Goal: Information Seeking & Learning: Compare options

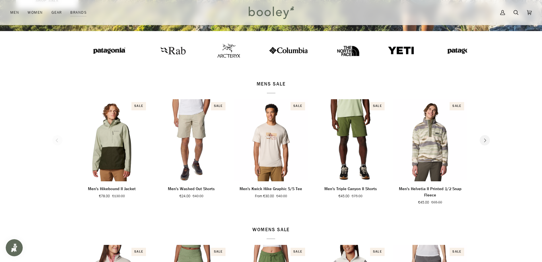
scroll to position [228, 0]
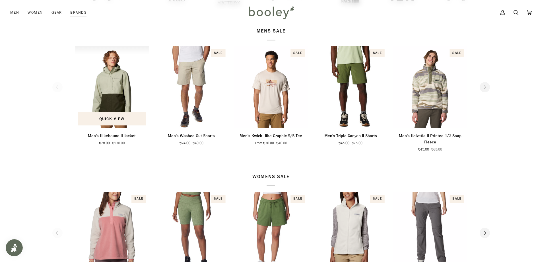
click at [115, 92] on img "Men's Hikebound II Jacket" at bounding box center [112, 87] width 74 height 82
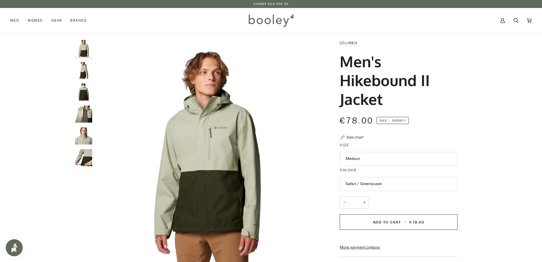
click at [374, 161] on button "Medium" at bounding box center [399, 159] width 118 height 14
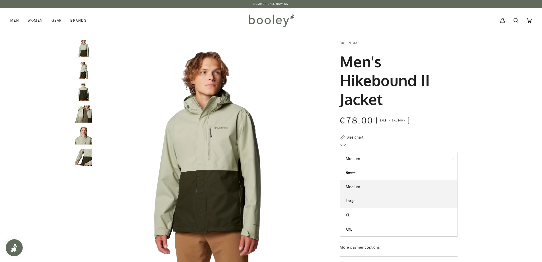
click at [350, 201] on span "Large" at bounding box center [351, 200] width 10 height 5
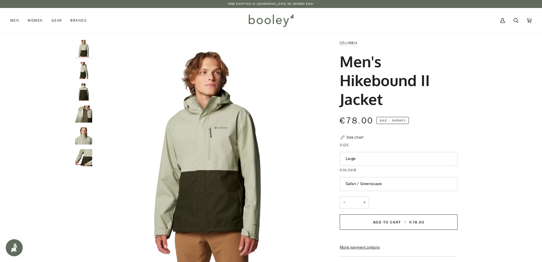
click at [83, 160] on img "Columbia Men's Hikebound II Jacket Safari / Greenscape - Booley Galway" at bounding box center [83, 157] width 17 height 17
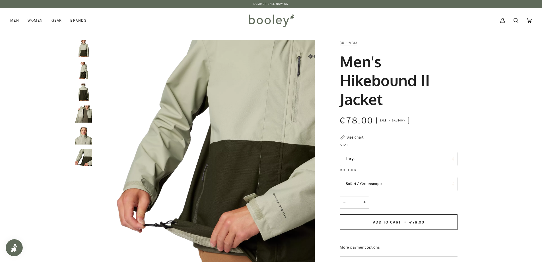
click at [84, 137] on img "Columbia Men's Hikebound II Jacket Safari / Greenscape - Booley Galway" at bounding box center [83, 135] width 17 height 17
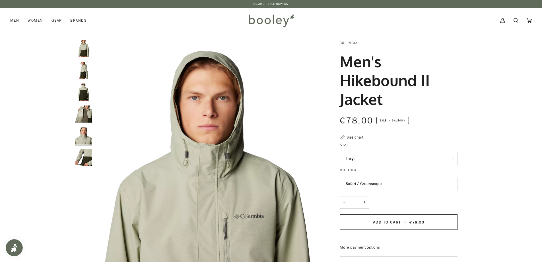
click at [86, 113] on img "Columbia Men's Hikebound II Jacket Safari / Greenscape - Booley Galway" at bounding box center [83, 113] width 17 height 17
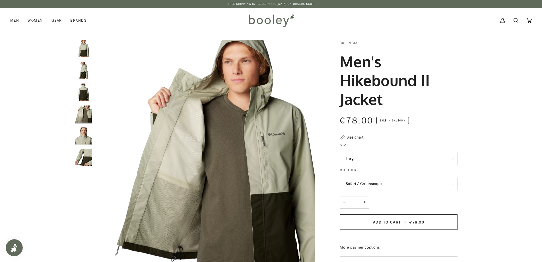
click at [84, 91] on img "Columbia Men's Hikebound II Jacket Safari / Greenscape - Booley Galway" at bounding box center [83, 91] width 17 height 17
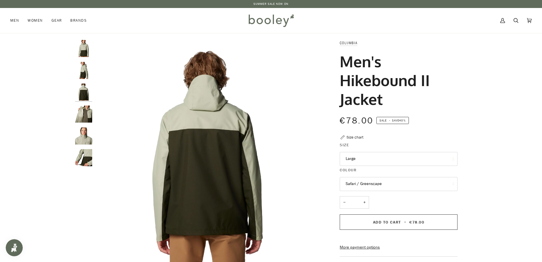
click at [84, 72] on img "Columbia Men's Hikebound II Jacket Safari / Greenscape - Booley Galway" at bounding box center [83, 70] width 17 height 17
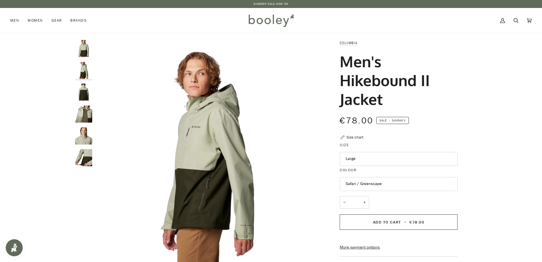
click at [84, 51] on img "Columbia Men's Hikebound II Jacket Safari / Greenscape - Booley Galway" at bounding box center [83, 48] width 17 height 17
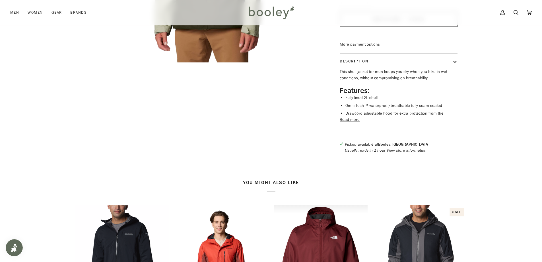
scroll to position [199, 0]
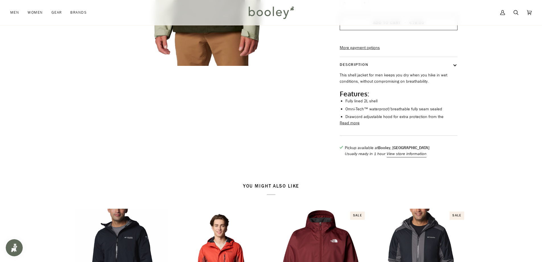
click at [344, 126] on button "Read more" at bounding box center [350, 123] width 20 height 6
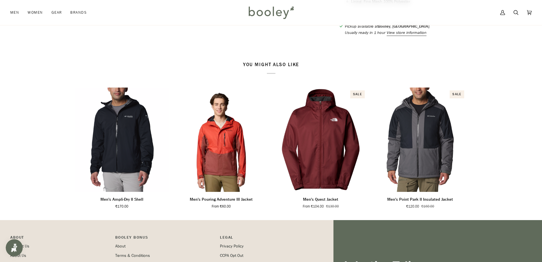
scroll to position [427, 0]
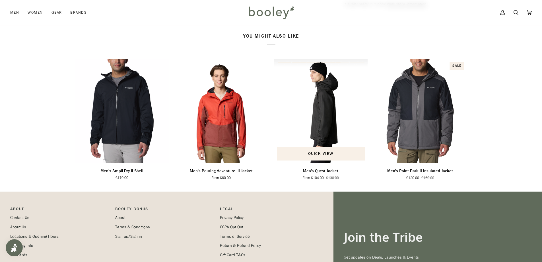
click at [323, 134] on img "Men's Quest Jacket" at bounding box center [321, 111] width 94 height 104
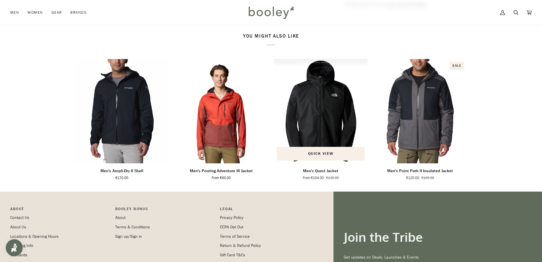
click at [327, 131] on img "Men's Quest Jacket" at bounding box center [321, 111] width 94 height 104
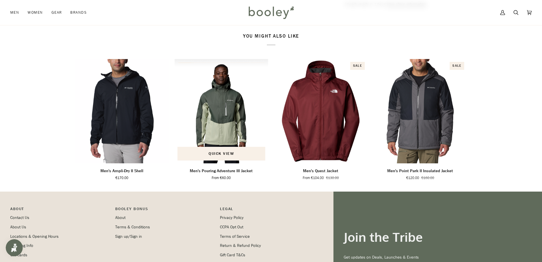
click at [222, 134] on div "Men's Pouring Adventure III Jacket" at bounding box center [222, 111] width 94 height 104
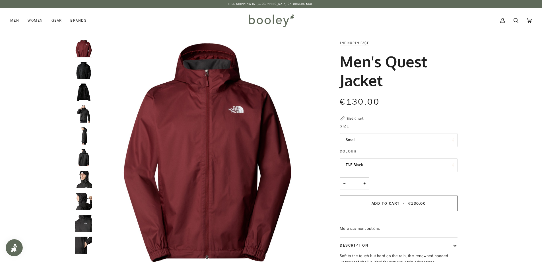
click at [361, 138] on button "Small" at bounding box center [399, 140] width 118 height 14
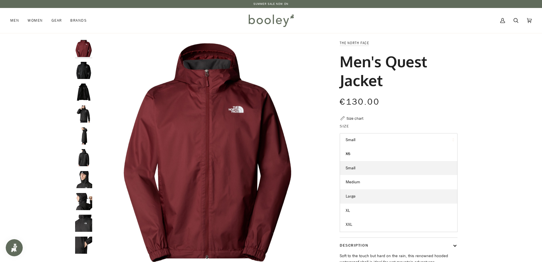
click at [355, 196] on span "Large" at bounding box center [351, 195] width 10 height 5
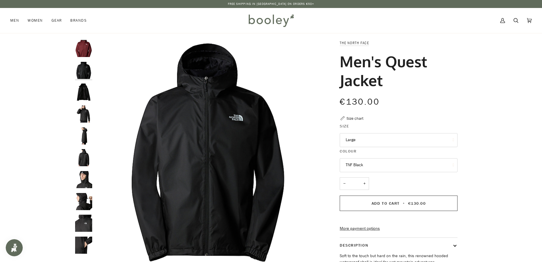
click at [380, 166] on button "TNF Black" at bounding box center [399, 165] width 118 height 14
click at [365, 143] on button "Large" at bounding box center [399, 140] width 118 height 14
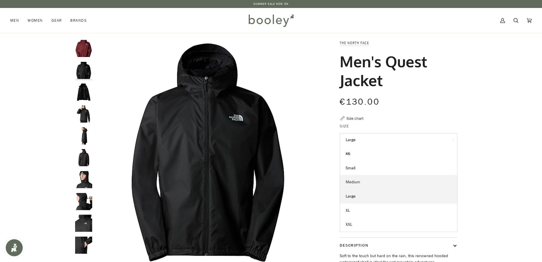
click at [356, 181] on span "Medium" at bounding box center [353, 181] width 15 height 5
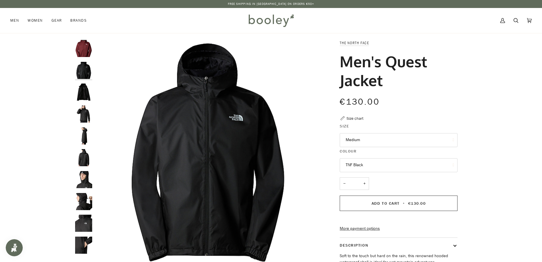
click at [369, 165] on button "TNF Black" at bounding box center [399, 165] width 118 height 14
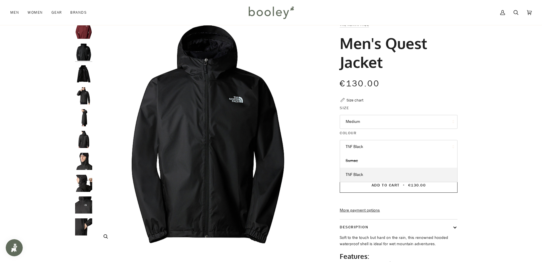
scroll to position [28, 0]
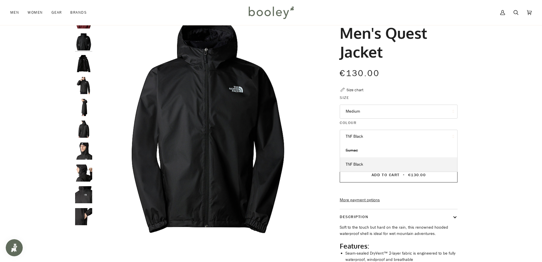
click at [362, 114] on button "Medium" at bounding box center [399, 111] width 118 height 14
click at [353, 168] on span "Large" at bounding box center [351, 167] width 10 height 5
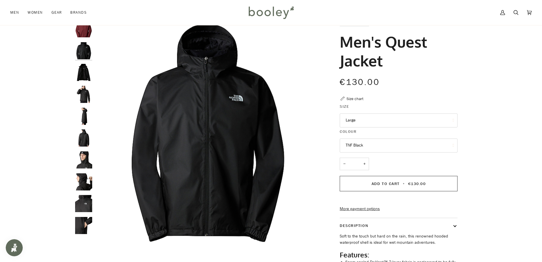
scroll to position [28, 0]
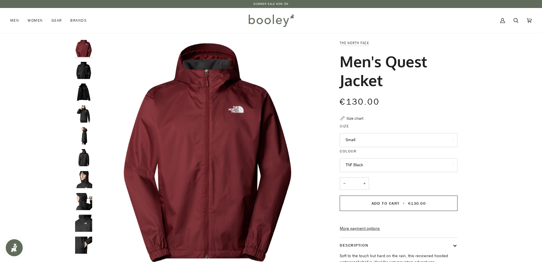
click at [368, 166] on button "TNF Black" at bounding box center [399, 165] width 118 height 14
click at [365, 140] on button "Small" at bounding box center [399, 140] width 118 height 14
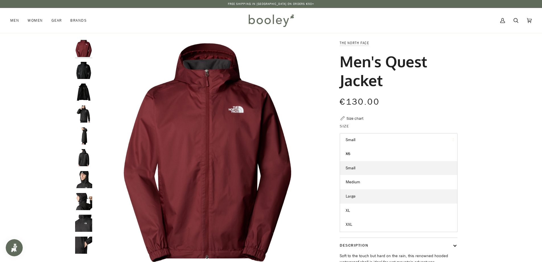
click at [353, 196] on span "Large" at bounding box center [351, 195] width 10 height 5
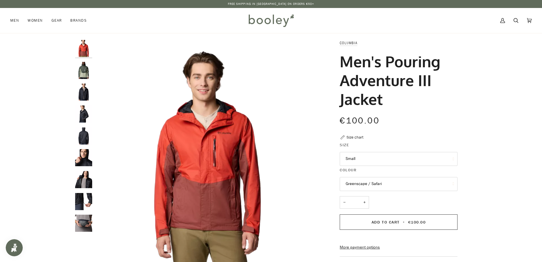
click at [365, 158] on button "Small" at bounding box center [399, 159] width 118 height 14
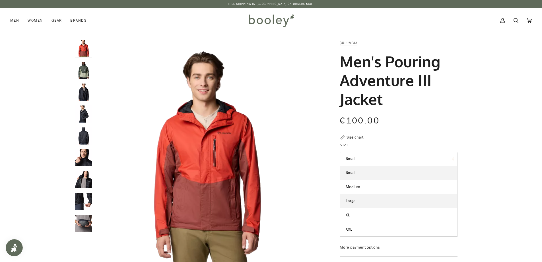
click at [354, 201] on span "Large" at bounding box center [351, 200] width 10 height 5
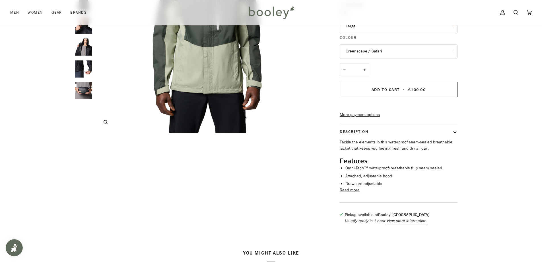
scroll to position [142, 0]
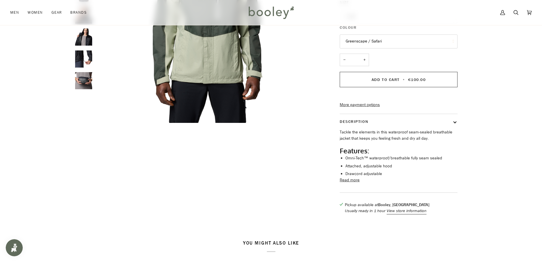
click at [354, 183] on button "Read more" at bounding box center [350, 180] width 20 height 6
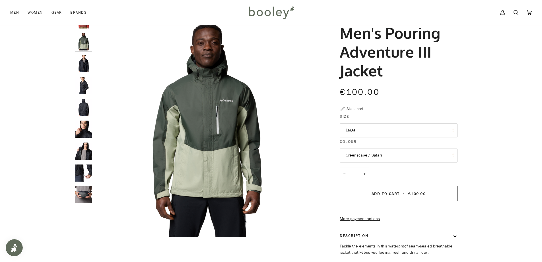
scroll to position [0, 0]
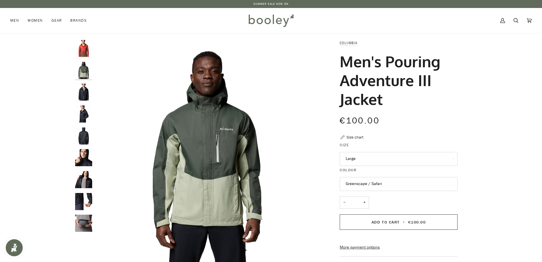
click at [385, 184] on button "Greenscape / Safari" at bounding box center [399, 184] width 118 height 14
click at [82, 69] on img "Columbia Men's Pouring Adventure III Jacket Greenscape / Safari - Booley Galway" at bounding box center [83, 70] width 17 height 17
click at [86, 91] on img "Columbia Men's Pouring Adventure III Jacket Black - Booley Galway" at bounding box center [83, 91] width 17 height 17
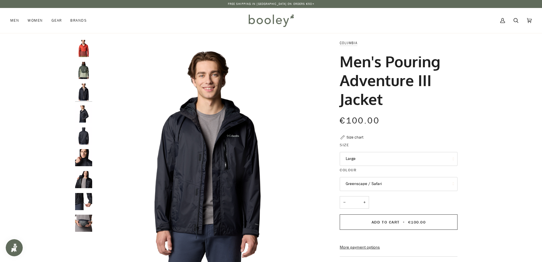
click at [85, 116] on img "Columbia Men's Pouring Adventure III Jacket Black - Booley Galway" at bounding box center [83, 113] width 17 height 17
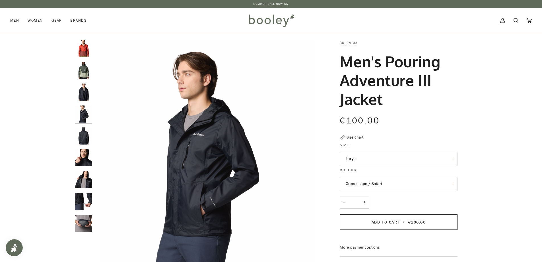
click at [83, 225] on img "Columbia Men's Pouring Adventure III Jacket Black - Booley Galway" at bounding box center [83, 222] width 17 height 17
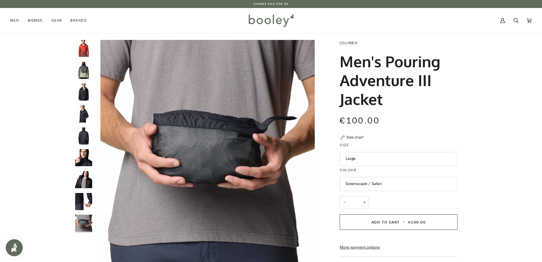
click at [84, 203] on img "Columbia Men's Pouring Adventure III Jacket Black - Booley Galway" at bounding box center [83, 201] width 17 height 17
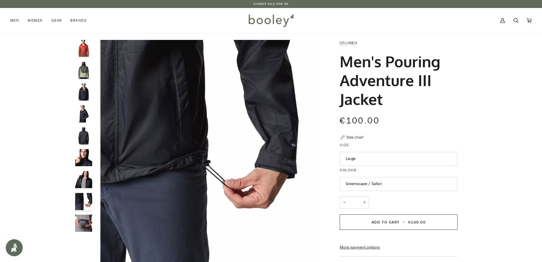
click at [84, 177] on img "Columbia Men's Pouring Adventure III Jacket Black - Booley Galway" at bounding box center [83, 179] width 17 height 17
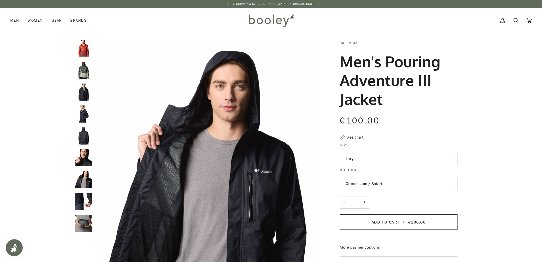
click at [83, 156] on img "Columbia Men's Pouring Adventure III Jacket Black - Booley Galway" at bounding box center [83, 157] width 17 height 17
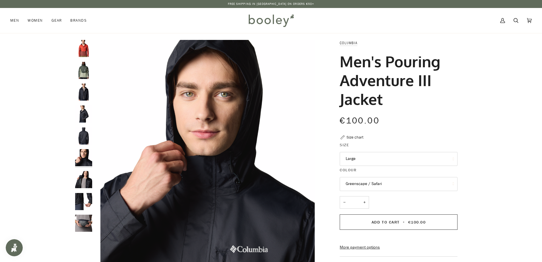
click at [84, 133] on img "Columbia Men's Pouring Adventure III Jacket Black - Booley Galway" at bounding box center [83, 135] width 17 height 17
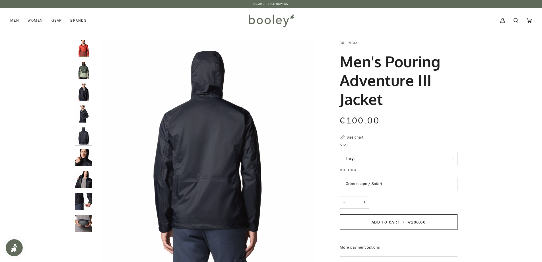
click at [83, 155] on img "Columbia Men's Pouring Adventure III Jacket Black - Booley Galway" at bounding box center [83, 157] width 17 height 17
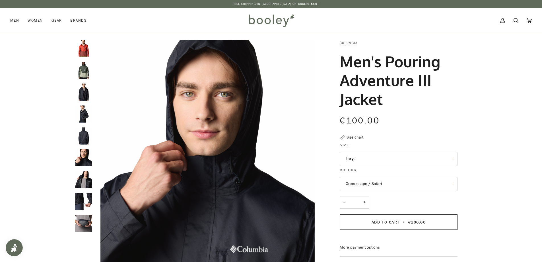
click at [83, 109] on img "Columbia Men's Pouring Adventure III Jacket Black - Booley Galway" at bounding box center [83, 113] width 17 height 17
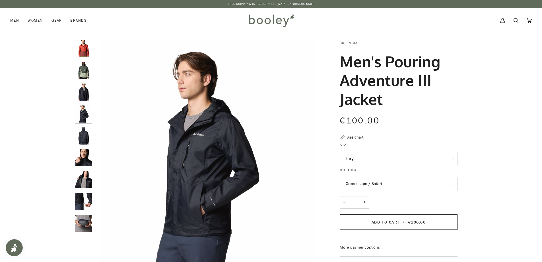
click at [83, 93] on img "Columbia Men's Pouring Adventure III Jacket Black - Booley Galway" at bounding box center [83, 91] width 17 height 17
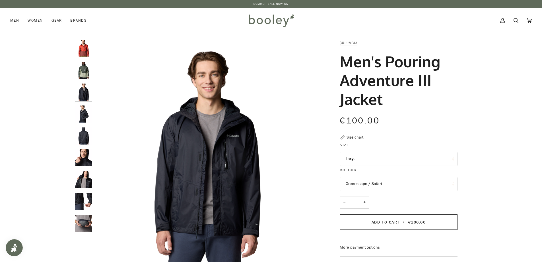
click at [83, 73] on img "Columbia Men's Pouring Adventure III Jacket Greenscape / Safari - Booley Galway" at bounding box center [83, 70] width 17 height 17
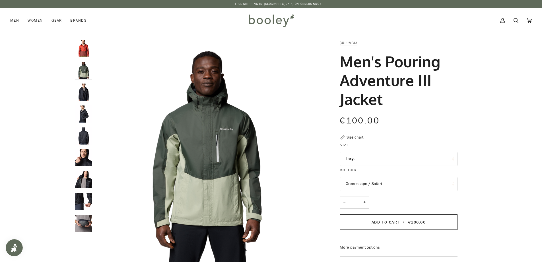
click at [84, 47] on img "Columbia Men's Pouring Adventure III Jacket Sail Red / Spice - Booley Galway" at bounding box center [83, 48] width 17 height 17
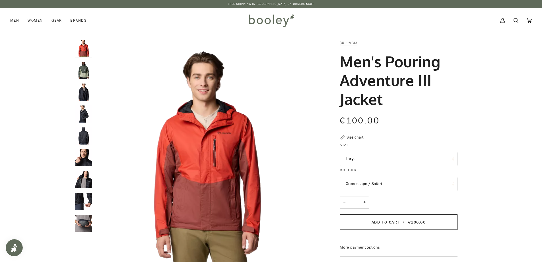
click at [84, 73] on img "Columbia Men's Pouring Adventure III Jacket Greenscape / Safari - Booley Galway" at bounding box center [83, 70] width 17 height 17
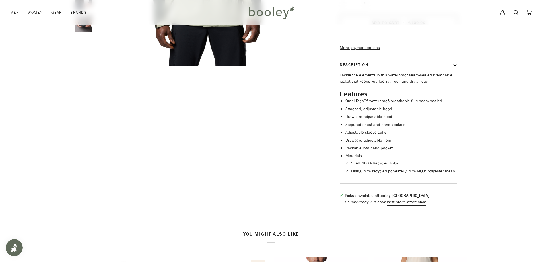
scroll to position [342, 0]
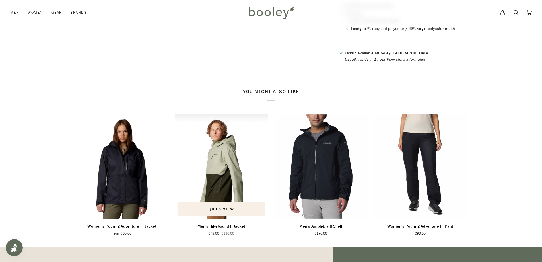
click at [227, 182] on img "Men's Hikebound II Jacket" at bounding box center [222, 166] width 94 height 104
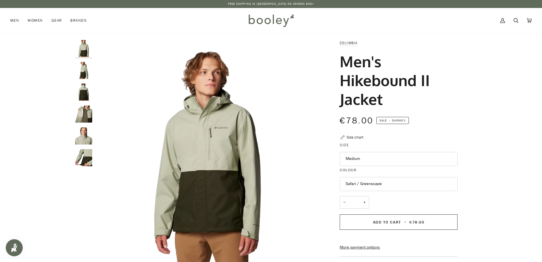
click at [364, 160] on button "Medium" at bounding box center [399, 159] width 118 height 14
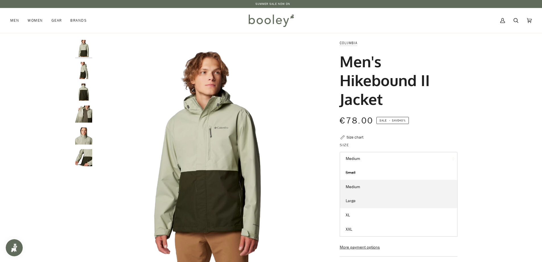
click at [352, 201] on span "Large" at bounding box center [351, 200] width 10 height 5
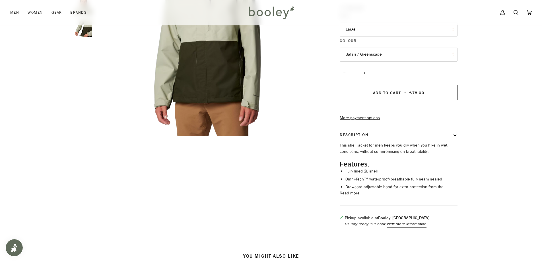
scroll to position [142, 0]
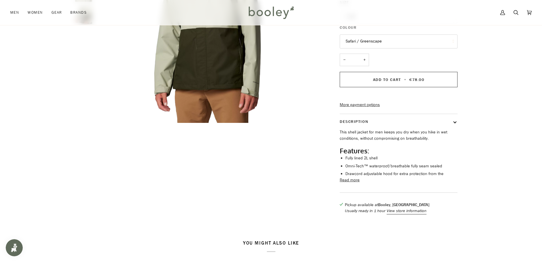
click at [355, 183] on button "Read more" at bounding box center [350, 180] width 20 height 6
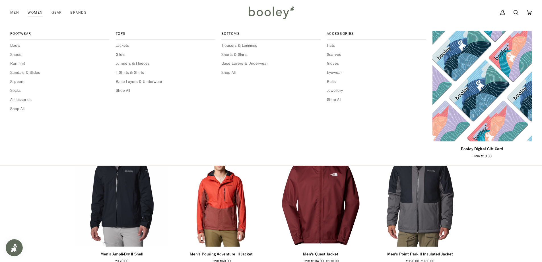
scroll to position [370, 0]
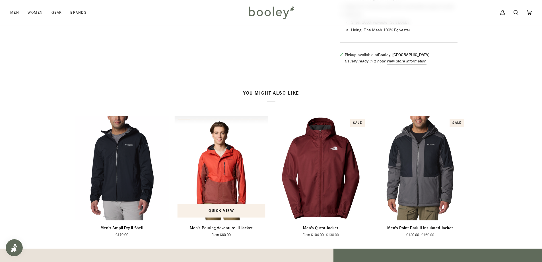
click at [224, 189] on img "Men's Pouring Adventure III Jacket" at bounding box center [222, 168] width 94 height 104
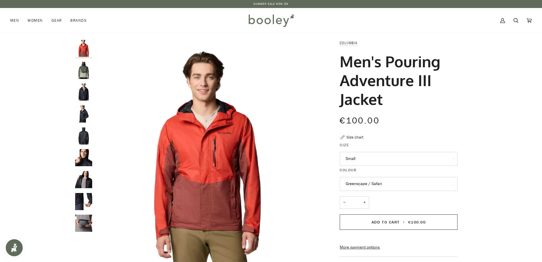
click at [352, 183] on button "Greenscape / Safari" at bounding box center [399, 184] width 118 height 14
click at [350, 212] on span "Greenscape / Safari" at bounding box center [364, 211] width 36 height 5
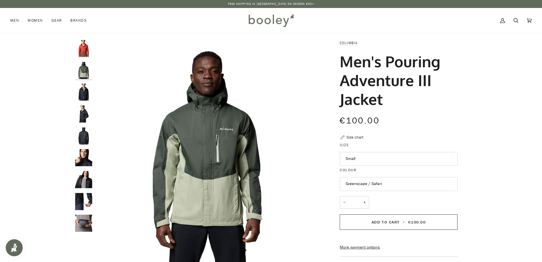
click at [358, 159] on button "Small" at bounding box center [399, 159] width 118 height 14
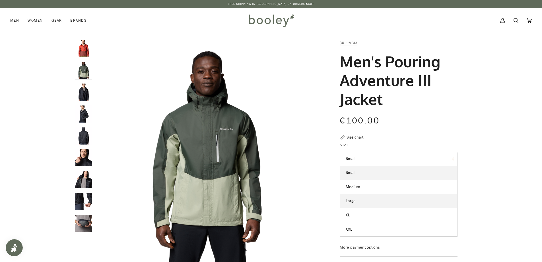
click at [352, 202] on span "Large" at bounding box center [351, 200] width 10 height 5
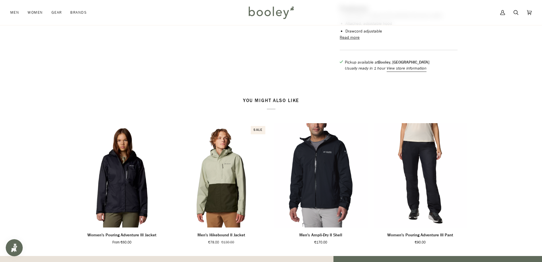
scroll to position [313, 0]
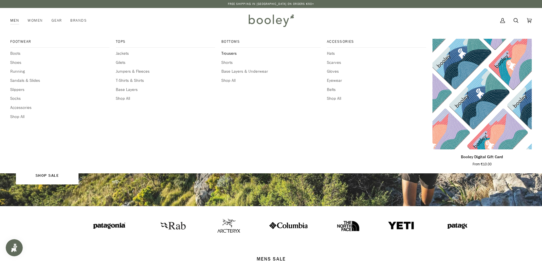
click at [231, 54] on span "Trousers" at bounding box center [270, 53] width 99 height 6
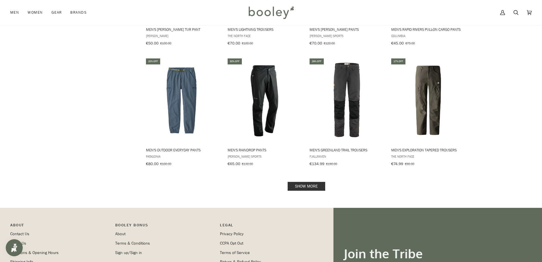
scroll to position [541, 0]
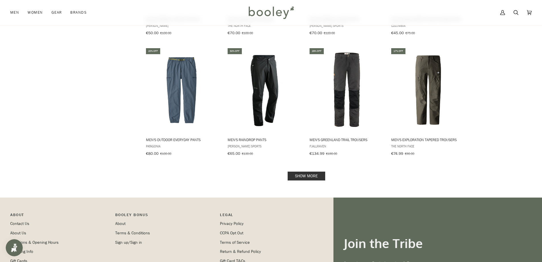
click at [315, 172] on link "Show more" at bounding box center [307, 175] width 38 height 9
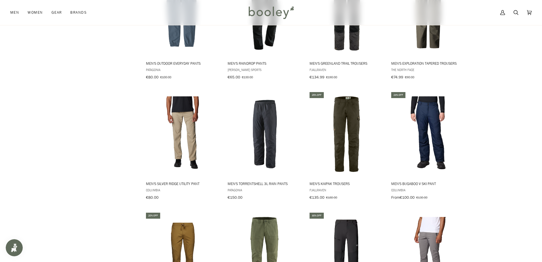
scroll to position [626, 0]
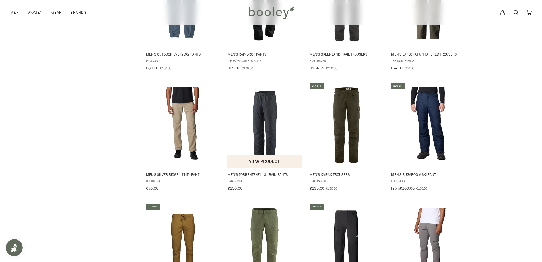
click at [265, 119] on img "Men's Torrentshell 3L Rain Pants" at bounding box center [264, 124] width 75 height 75
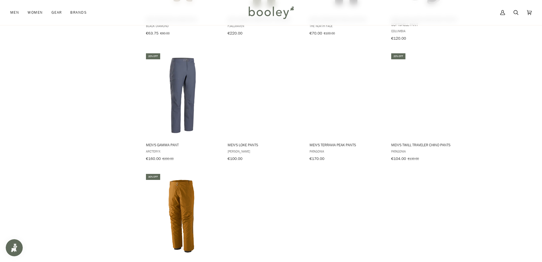
scroll to position [911, 0]
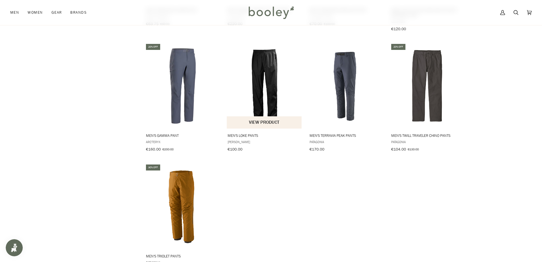
click at [270, 88] on img "Men's Loke Pants" at bounding box center [264, 85] width 75 height 75
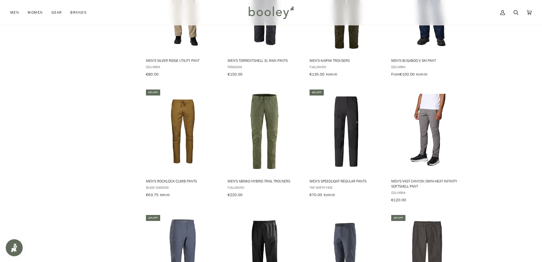
scroll to position [683, 0]
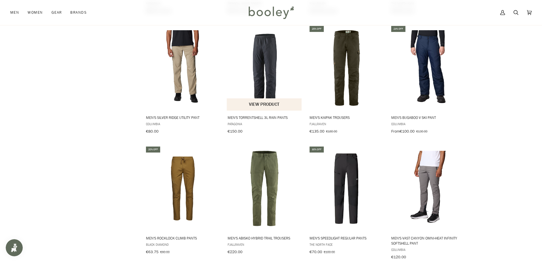
click at [271, 77] on img "Men's Torrentshell 3L Rain Pants" at bounding box center [264, 67] width 75 height 75
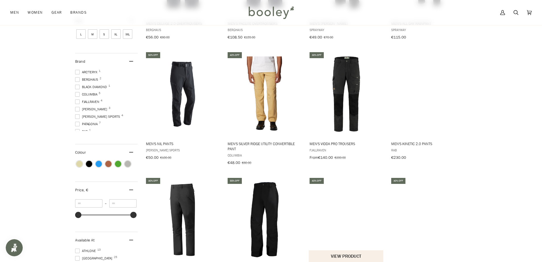
scroll to position [142, 0]
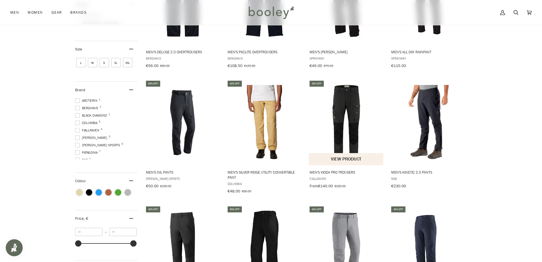
click at [347, 119] on img "Men's Vidda Pro Trousers" at bounding box center [346, 122] width 75 height 75
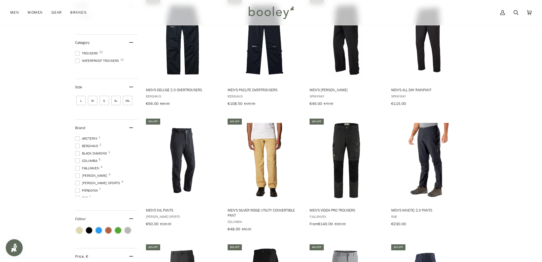
scroll to position [114, 0]
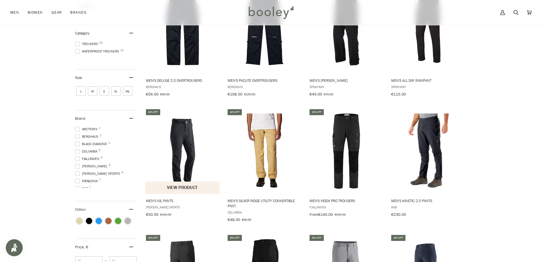
click at [180, 161] on img "Men's Nil Pants" at bounding box center [182, 150] width 75 height 75
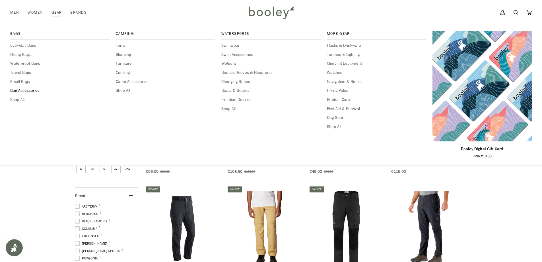
scroll to position [0, 0]
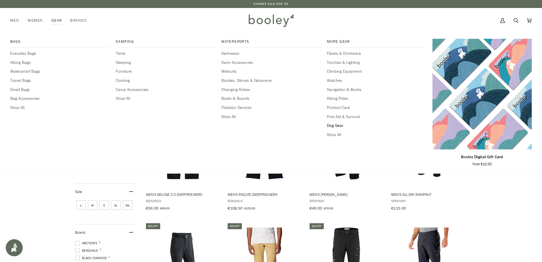
click at [339, 126] on span "Dog Gear" at bounding box center [376, 125] width 99 height 6
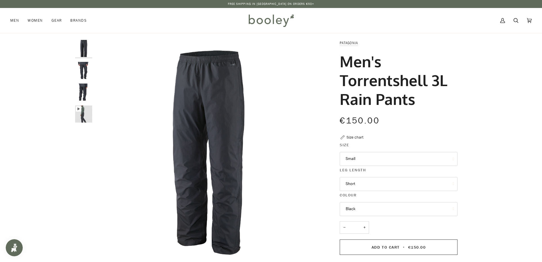
click at [365, 161] on button "Small" at bounding box center [399, 159] width 118 height 14
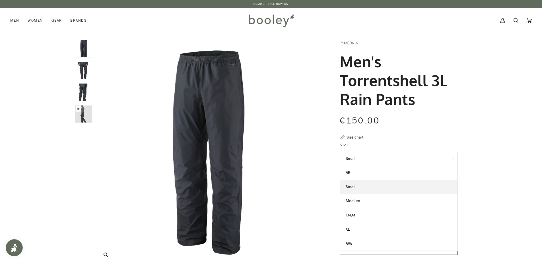
click at [301, 167] on img "Patagonia Men's Torrentshell 3L Rain Pants Black - Booley Galway" at bounding box center [207, 152] width 225 height 225
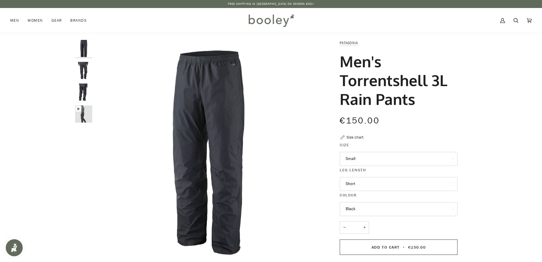
click at [355, 158] on button "Small" at bounding box center [399, 159] width 118 height 14
click at [358, 138] on div "Size chart" at bounding box center [355, 137] width 17 height 6
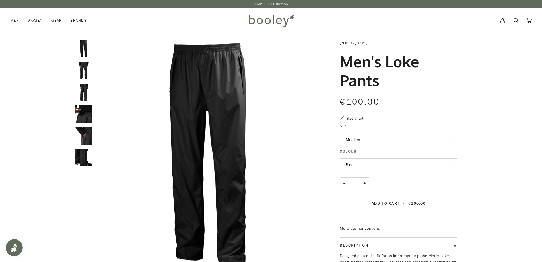
click at [356, 119] on div "Size chart" at bounding box center [355, 118] width 17 height 6
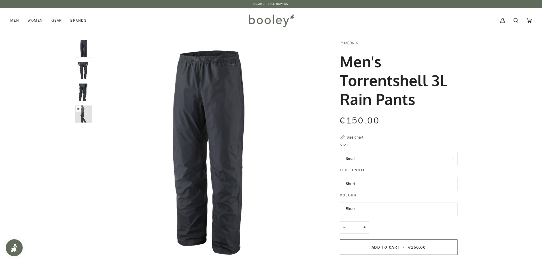
click at [370, 158] on button "Small" at bounding box center [399, 159] width 118 height 14
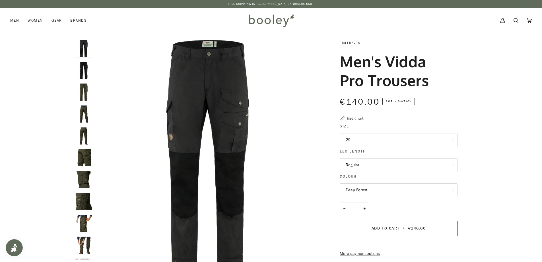
click at [357, 140] on button "29" at bounding box center [399, 140] width 118 height 14
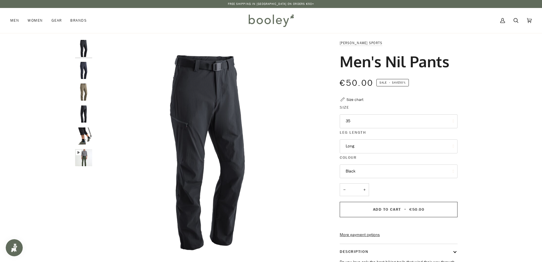
click at [362, 147] on button "Long" at bounding box center [399, 146] width 118 height 14
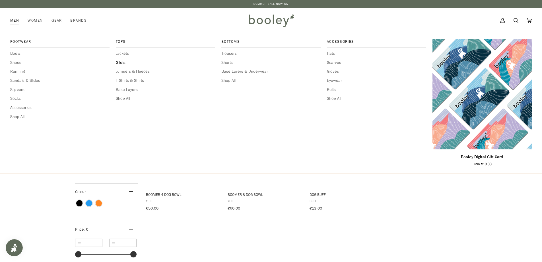
click at [120, 62] on span "Gilets" at bounding box center [165, 62] width 99 height 6
click at [130, 89] on span "Base Layers" at bounding box center [165, 90] width 99 height 6
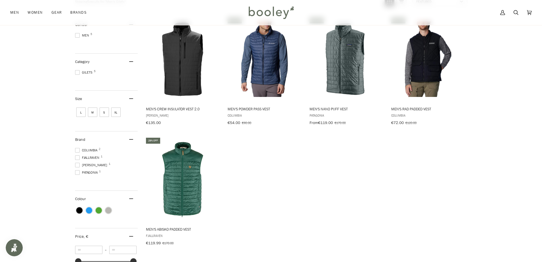
scroll to position [57, 0]
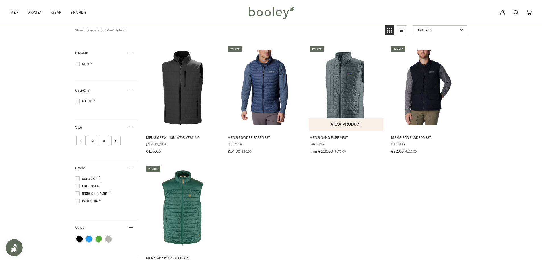
click at [348, 95] on img "Men's Nano Puff Vest" at bounding box center [346, 87] width 75 height 75
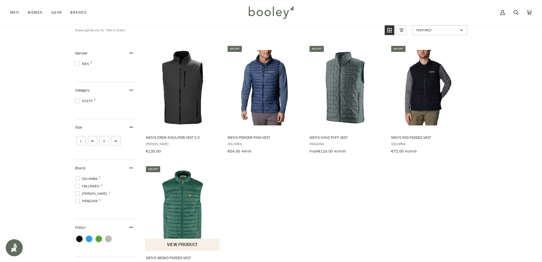
click at [182, 219] on img "Men's Abisko Padded Vest" at bounding box center [182, 207] width 75 height 75
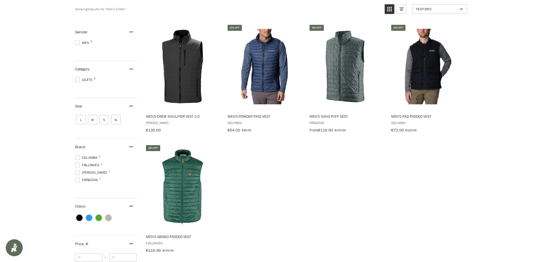
scroll to position [0, 0]
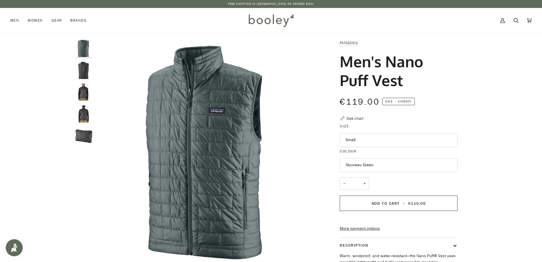
click at [372, 140] on button "Small" at bounding box center [399, 140] width 118 height 14
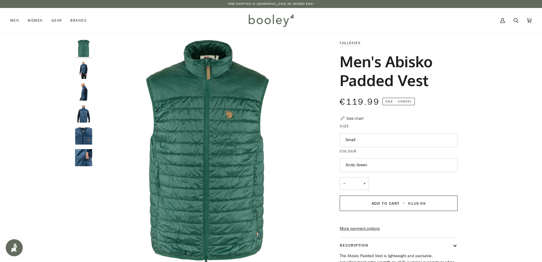
click at [358, 140] on button "Small" at bounding box center [399, 140] width 118 height 14
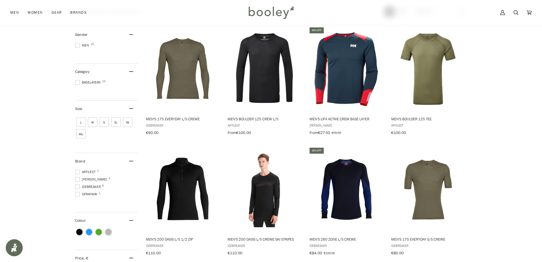
scroll to position [85, 0]
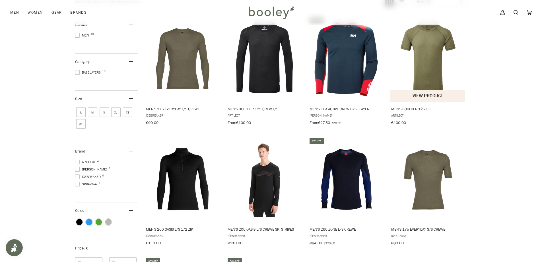
click at [432, 71] on img "Men's Boulder 125 Tee" at bounding box center [428, 58] width 75 height 75
click at [429, 186] on img "Men's 175 Everyday S/S Crewe" at bounding box center [428, 179] width 75 height 75
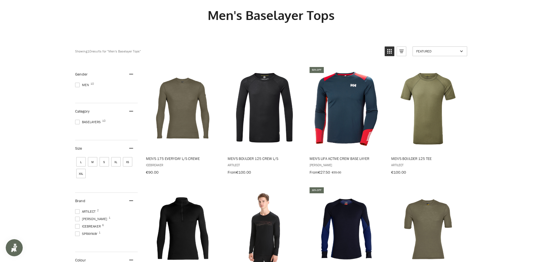
scroll to position [0, 0]
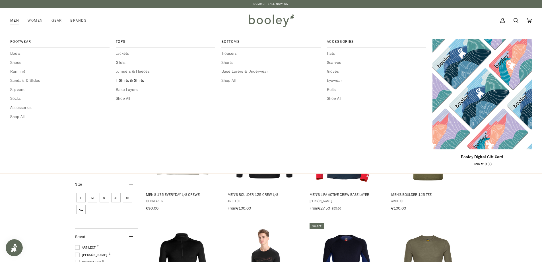
click at [138, 81] on span "T-Shirts & Shirts" at bounding box center [165, 80] width 99 height 6
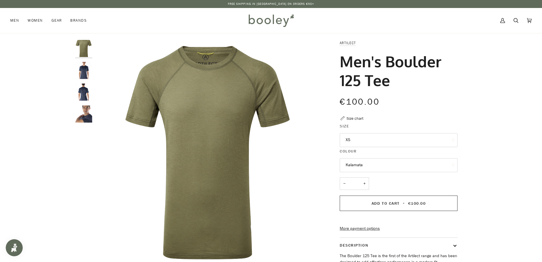
click at [361, 142] on button "XS" at bounding box center [399, 140] width 118 height 14
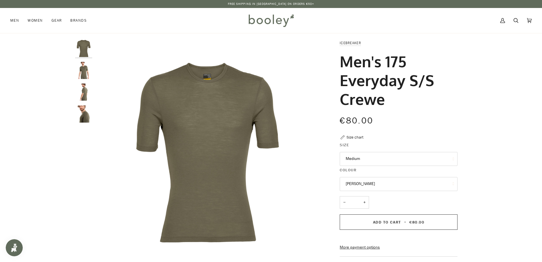
click at [368, 161] on button "Medium" at bounding box center [399, 159] width 118 height 14
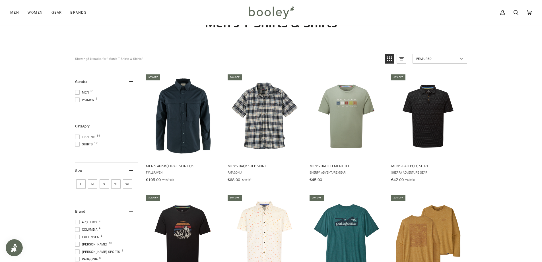
scroll to position [57, 0]
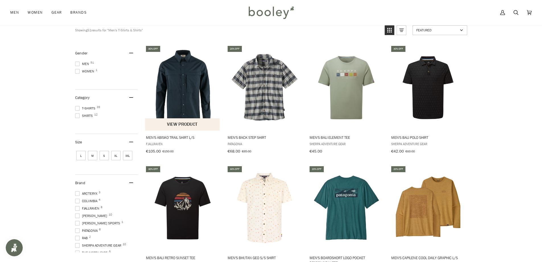
click at [188, 94] on img "Men's Abisko Trail Shirt L/S" at bounding box center [182, 87] width 75 height 75
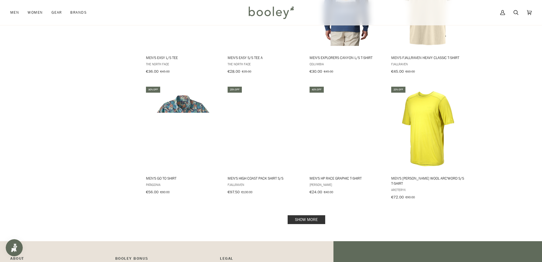
scroll to position [512, 0]
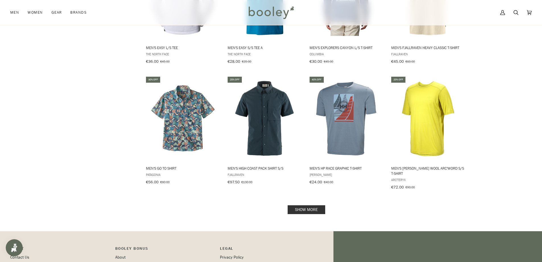
click at [307, 206] on link "Show more" at bounding box center [307, 209] width 38 height 9
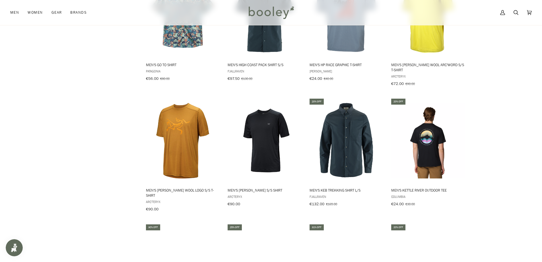
scroll to position [626, 0]
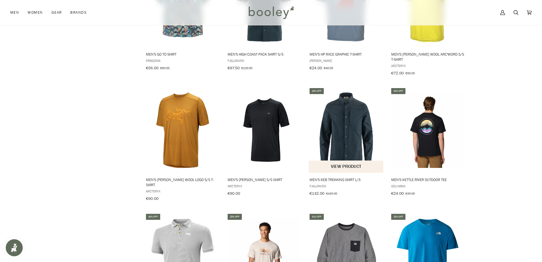
click at [351, 136] on img "Men's Keb Trekking Shirt L/S" at bounding box center [346, 129] width 75 height 75
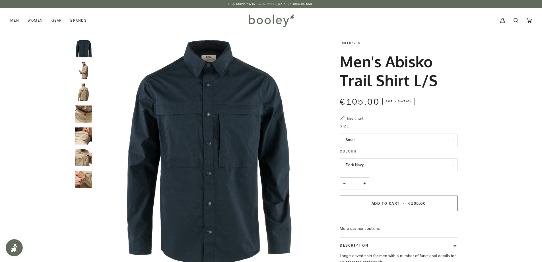
click at [358, 141] on button "Small" at bounding box center [399, 140] width 118 height 14
click at [318, 137] on img "Fjallraven Men's Abisko Trail Shirt L/S Dark Navy - Booley Galway" at bounding box center [207, 152] width 225 height 225
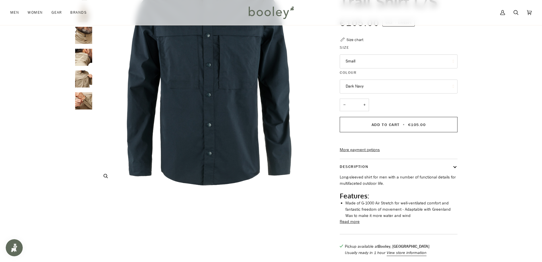
scroll to position [85, 0]
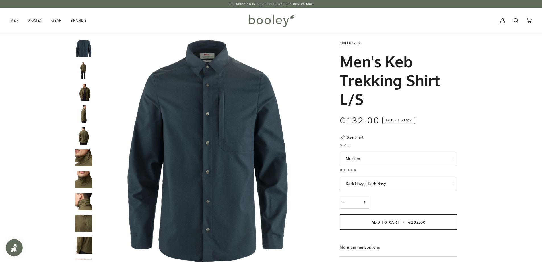
click at [365, 159] on button "Medium" at bounding box center [399, 159] width 118 height 14
click at [356, 136] on div "Size chart" at bounding box center [355, 137] width 17 height 6
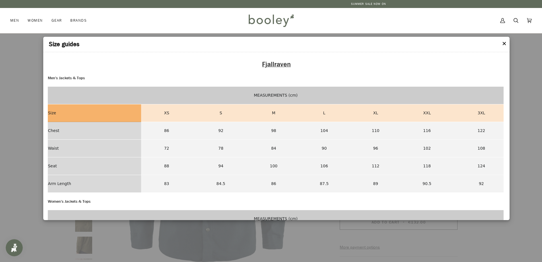
click at [505, 44] on button "✕" at bounding box center [504, 44] width 5 height 9
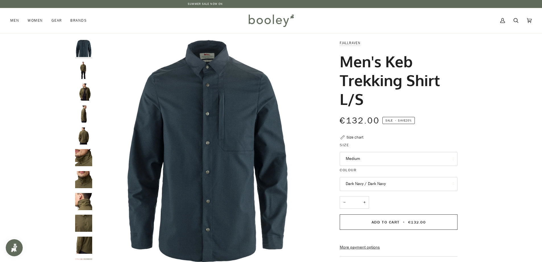
click at [81, 179] on img "Fjallraven Men's Keb Trekking Shirt L/S - Booley Galway" at bounding box center [83, 179] width 17 height 17
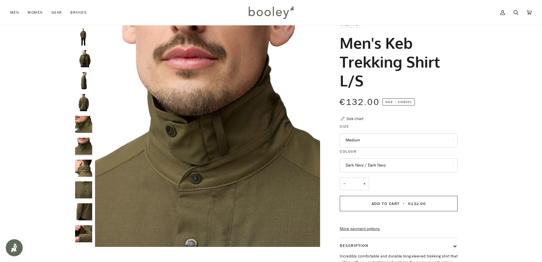
scroll to position [28, 0]
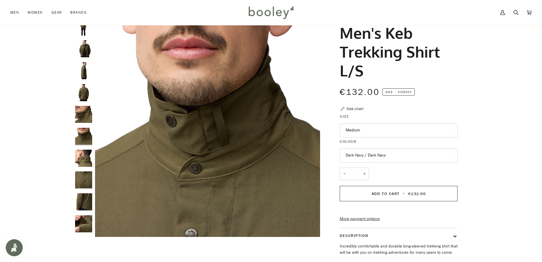
click at [83, 163] on img "Fjallraven Men's Keb Trekking Shirt L/S - Booley Galway" at bounding box center [83, 157] width 17 height 17
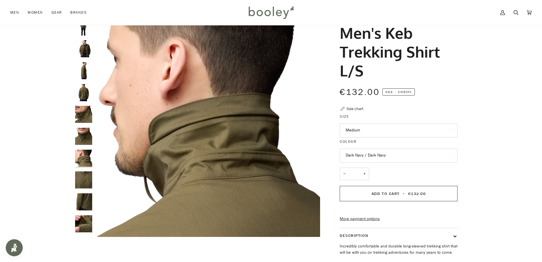
click at [85, 224] on img "Fjallraven Men's Keb Trekking Shirt L/S - Booley Galway" at bounding box center [83, 223] width 17 height 17
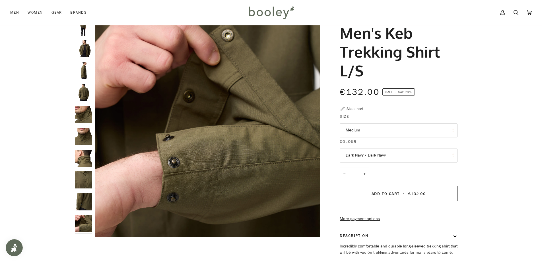
click at [370, 132] on button "Medium" at bounding box center [399, 130] width 118 height 14
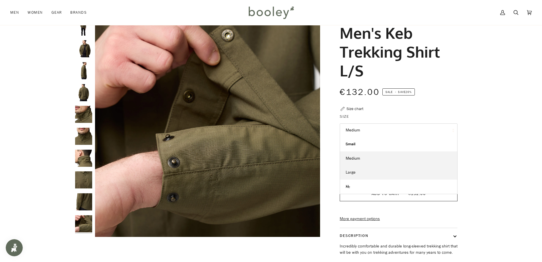
click at [354, 173] on span "Large" at bounding box center [351, 171] width 10 height 5
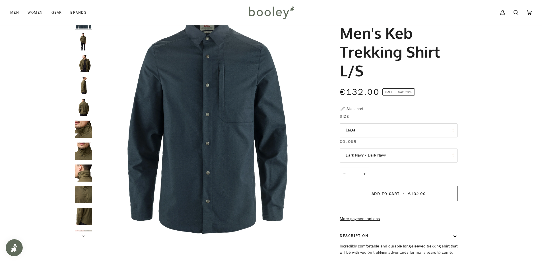
click at [389, 154] on button "Dark Navy / Dark Navy" at bounding box center [399, 155] width 118 height 14
click at [368, 131] on button "Large" at bounding box center [399, 130] width 118 height 14
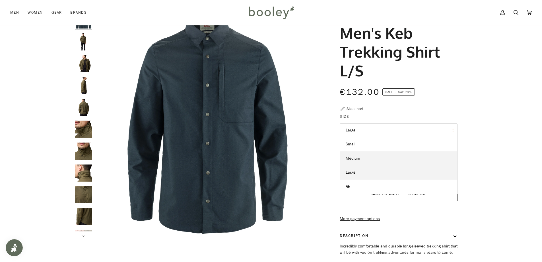
click at [354, 158] on span "Medium" at bounding box center [353, 157] width 15 height 5
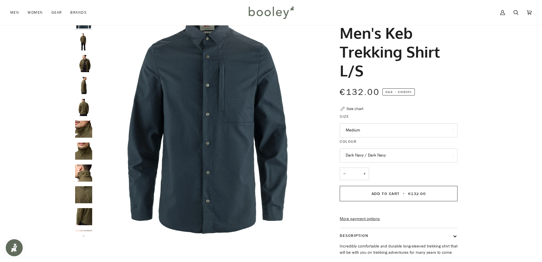
click at [400, 154] on button "Dark Navy / Dark Navy" at bounding box center [399, 155] width 118 height 14
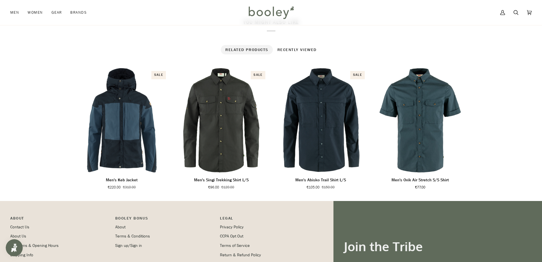
scroll to position [370, 0]
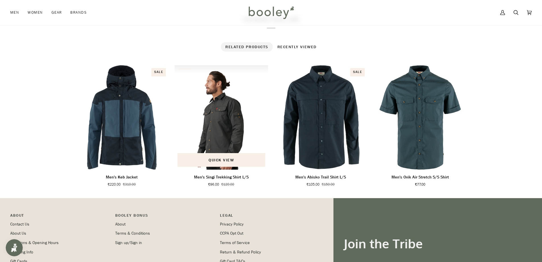
click at [227, 124] on div "Men's Singi Trekking Shirt L/S" at bounding box center [222, 117] width 94 height 104
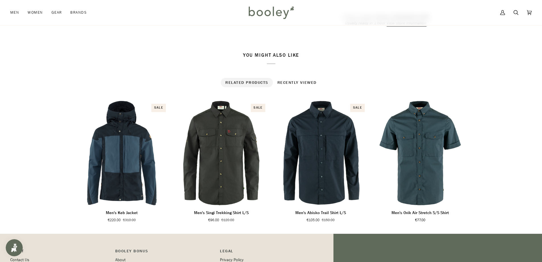
scroll to position [342, 0]
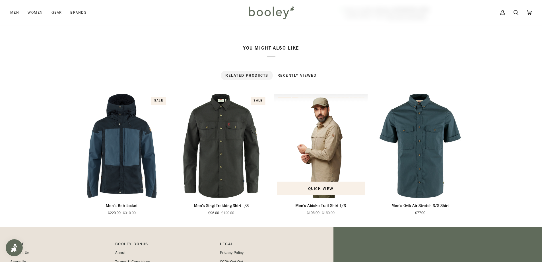
click at [326, 169] on img "Men's Abisko Trail Shirt L/S" at bounding box center [321, 146] width 94 height 104
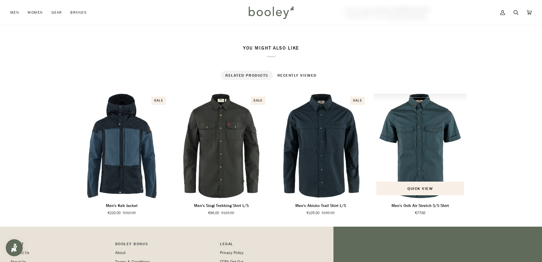
click at [415, 157] on img "Men's Ovik Air Stretch S/S Shirt" at bounding box center [421, 146] width 94 height 104
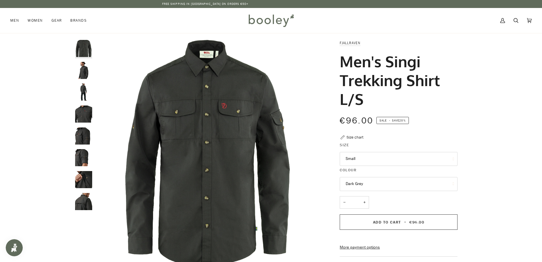
click at [370, 160] on button "Small" at bounding box center [399, 159] width 118 height 14
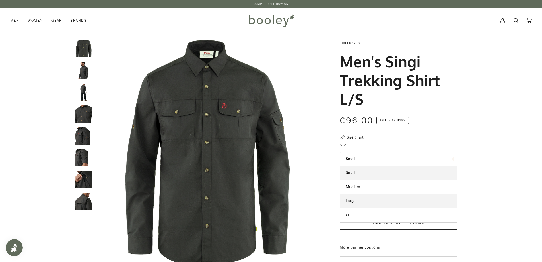
click at [352, 202] on span "Large" at bounding box center [351, 200] width 10 height 5
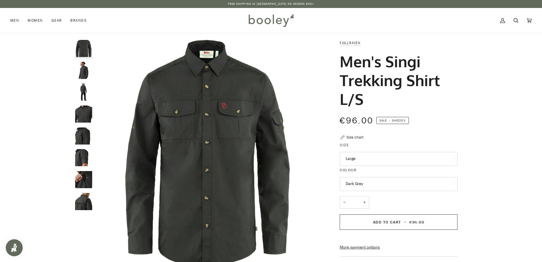
click at [79, 177] on img "Fjallraven Men's Singi Trekking Shirt L/S Dark Grey - Booley Galway" at bounding box center [83, 179] width 17 height 17
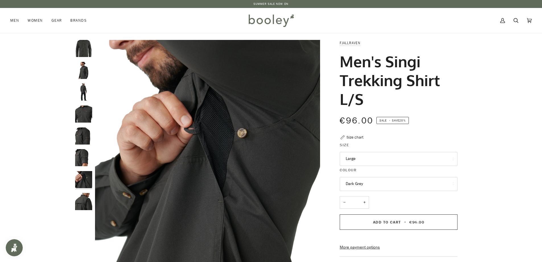
click at [81, 201] on img "Fjallraven Men's Singi Trekking Shirt L/S Dark Grey - Booley Galway" at bounding box center [83, 201] width 17 height 17
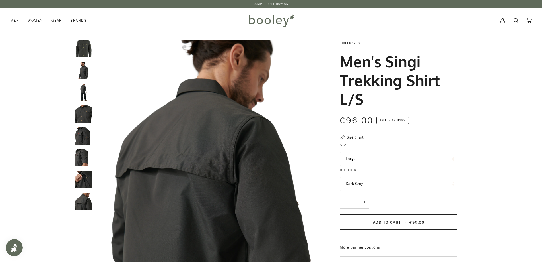
click at [81, 157] on img "Fjallraven Men's Singi Trekking Shirt L/S Dark Grey - Booley Galway" at bounding box center [83, 157] width 17 height 17
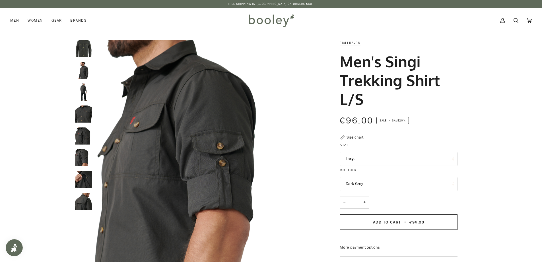
click at [82, 139] on img "Fjallraven Men's Singi Trekking Shirt L/S Dark Grey - Booley Galway" at bounding box center [83, 135] width 17 height 17
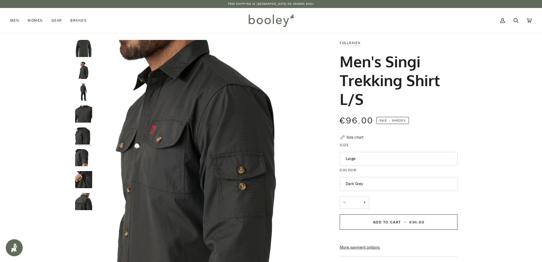
click at [85, 115] on img "Fjallraven Men's Singi Trekking Shirt L/S Dark Grey - Booley Galway" at bounding box center [83, 113] width 17 height 17
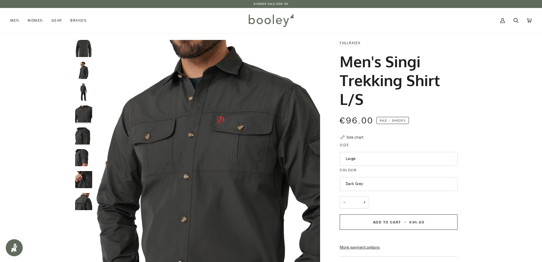
click at [85, 91] on img "Fjallraven Men's Singi Trekking Shirt L/S Dark Grey - Booley Galway" at bounding box center [83, 91] width 17 height 17
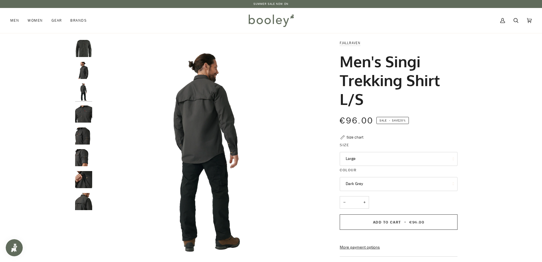
click at [83, 72] on img "Fjallraven Men's Singi Trekking Shirt L/S Dark Grey - Booley Galway" at bounding box center [83, 70] width 17 height 17
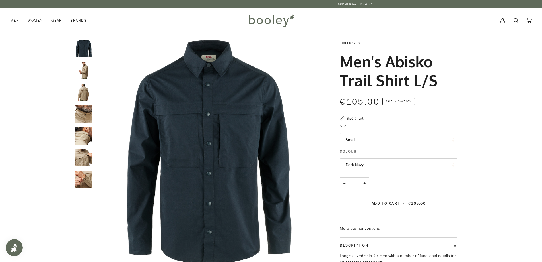
click at [363, 142] on button "Small" at bounding box center [399, 140] width 118 height 14
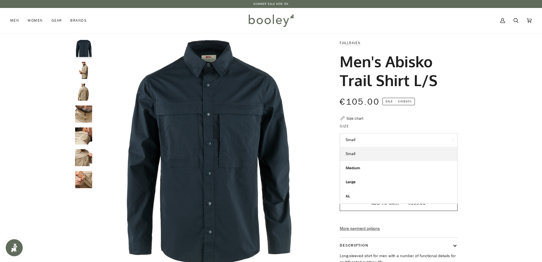
click at [363, 142] on button "Small" at bounding box center [399, 140] width 118 height 14
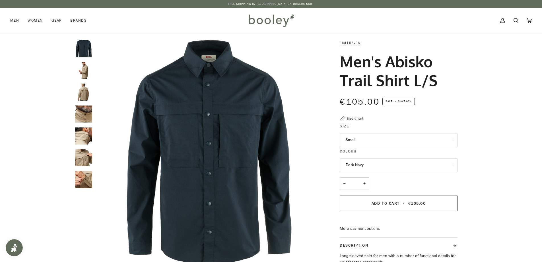
click at [367, 165] on button "Dark Navy" at bounding box center [399, 165] width 118 height 14
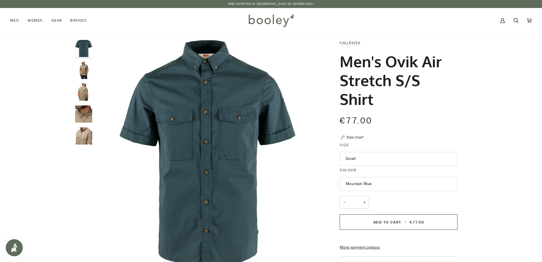
click at [376, 159] on button "Small" at bounding box center [399, 159] width 118 height 14
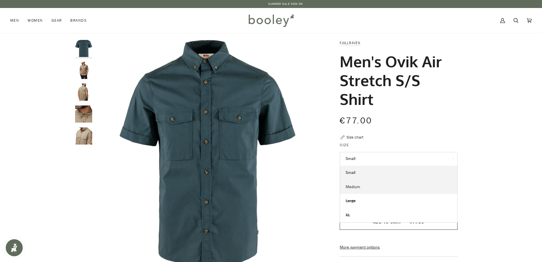
click at [361, 186] on link "Medium" at bounding box center [398, 187] width 117 height 14
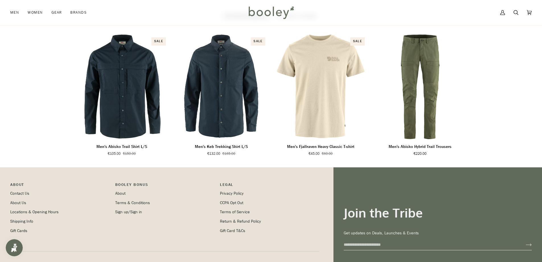
scroll to position [399, 0]
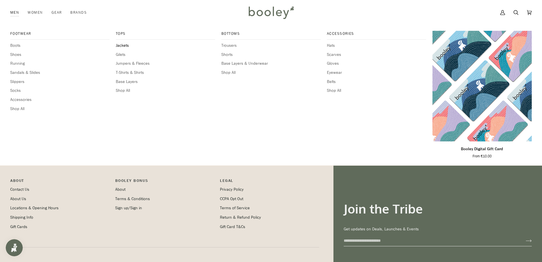
click at [125, 44] on span "Jackets" at bounding box center [165, 45] width 99 height 6
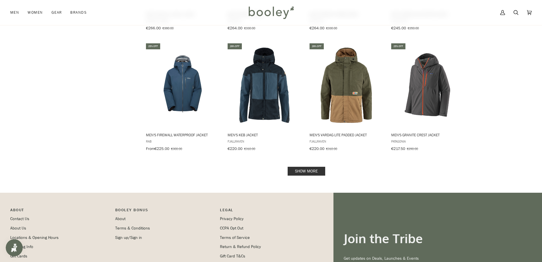
scroll to position [541, 0]
click at [308, 166] on link "Show more" at bounding box center [307, 170] width 38 height 9
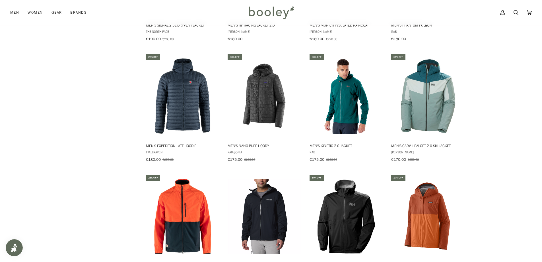
scroll to position [1025, 0]
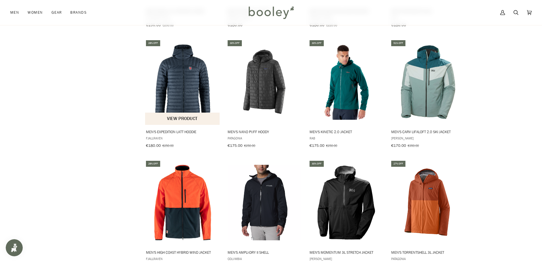
click at [184, 86] on img "Men's Expedition Latt Hoodie" at bounding box center [182, 81] width 75 height 75
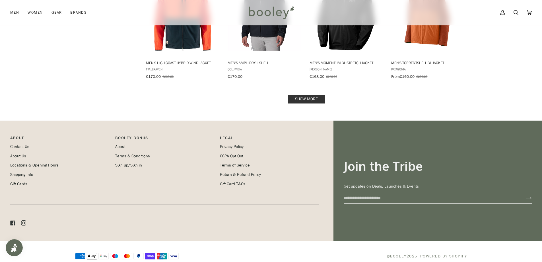
scroll to position [1215, 0]
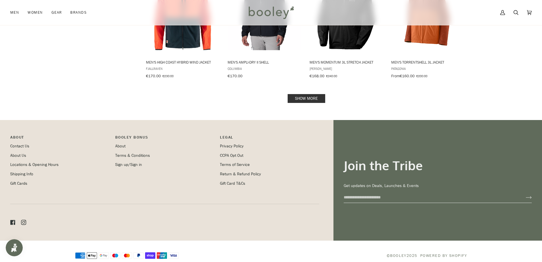
click at [302, 94] on link "Show more" at bounding box center [307, 98] width 38 height 9
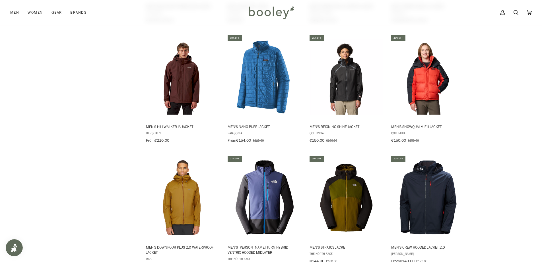
scroll to position [1261, 0]
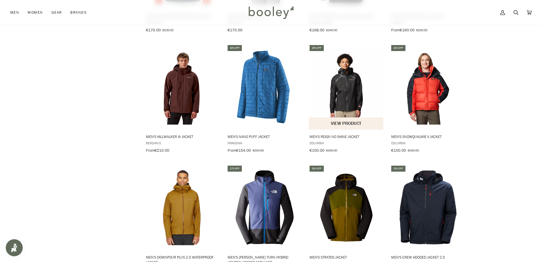
click at [351, 84] on img "Men's Reign No Shine Jacket" at bounding box center [346, 86] width 75 height 75
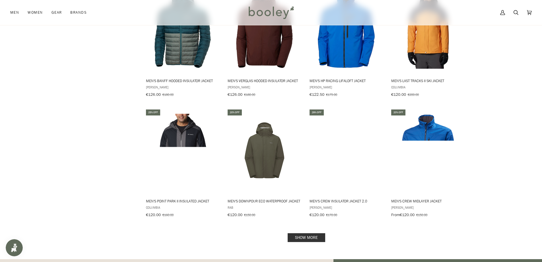
scroll to position [1716, 0]
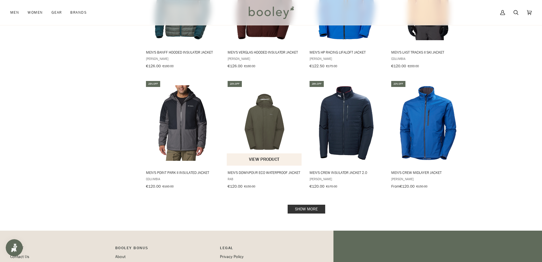
click at [269, 123] on img "Men's Downpour Eco Waterproof Jacket" at bounding box center [264, 122] width 75 height 75
click at [307, 204] on link "Show more" at bounding box center [307, 208] width 38 height 9
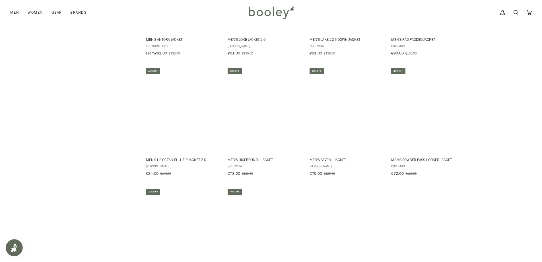
scroll to position [2200, 0]
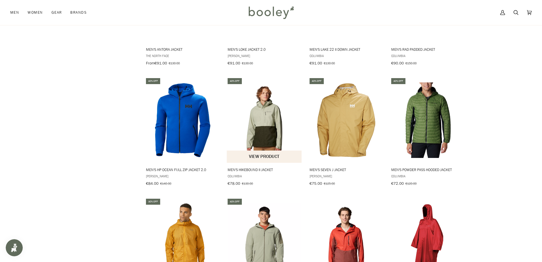
click at [264, 113] on img "Men's Hikebound II Jacket" at bounding box center [264, 119] width 75 height 75
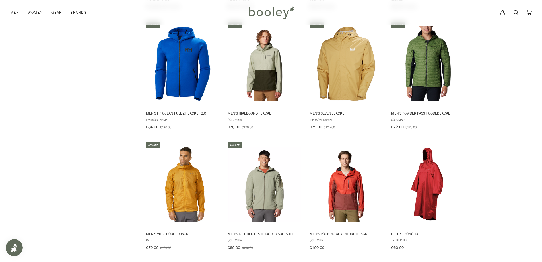
scroll to position [2257, 0]
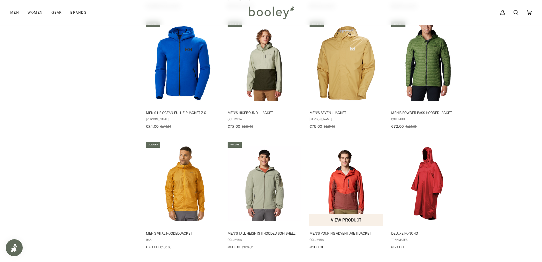
click at [346, 185] on img "Men's Pouring Adventure III Jacket" at bounding box center [346, 183] width 75 height 75
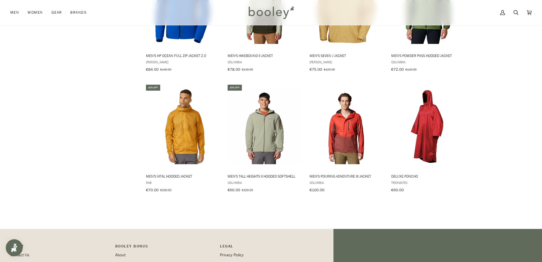
scroll to position [2342, 0]
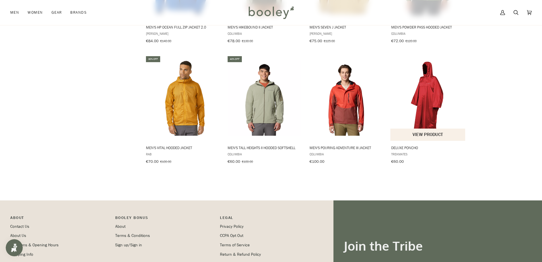
click at [425, 98] on img "Deluxe Poncho" at bounding box center [428, 97] width 75 height 75
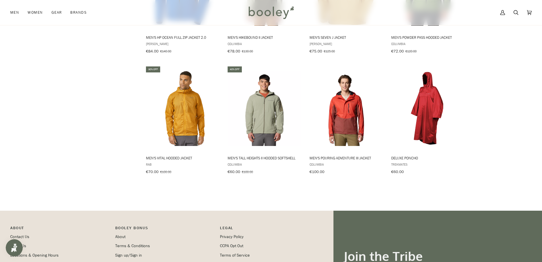
scroll to position [2342, 0]
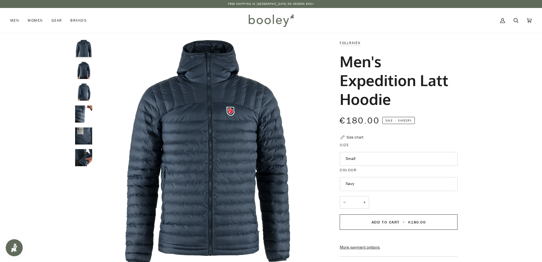
click at [363, 158] on button "Small" at bounding box center [399, 159] width 118 height 14
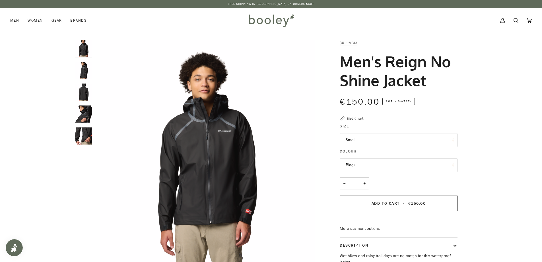
click at [362, 141] on button "Small" at bounding box center [399, 140] width 118 height 14
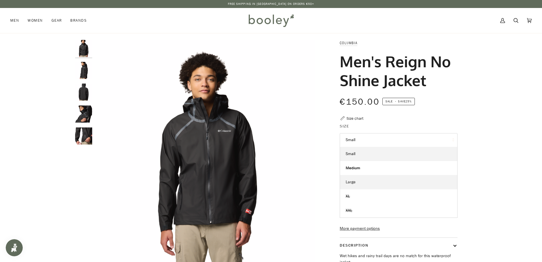
click at [353, 180] on span "Large" at bounding box center [351, 181] width 10 height 5
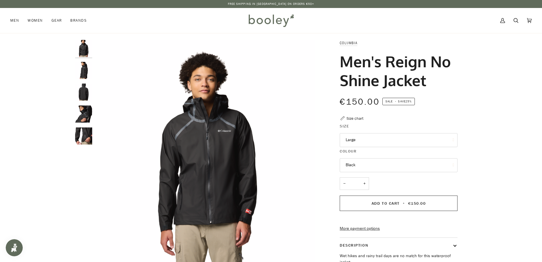
click at [84, 138] on img "Columbia Men's Reign No Shine Jacket Black - Booley Galway" at bounding box center [83, 135] width 17 height 17
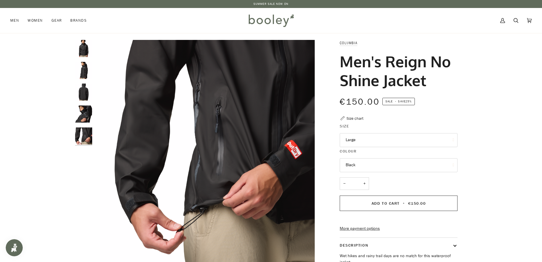
click at [84, 116] on img "Columbia Men's Reign No Shine Jacket Black - Booley Galway" at bounding box center [83, 113] width 17 height 17
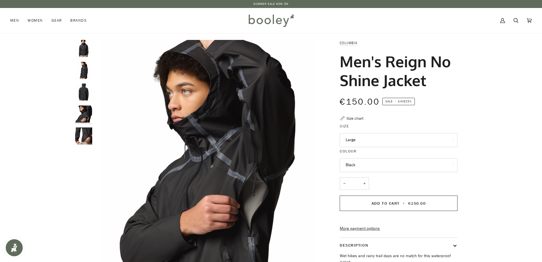
click at [85, 94] on img "Columbia Men's Reign No Shine Jacket Black - Booley Galway" at bounding box center [83, 91] width 17 height 17
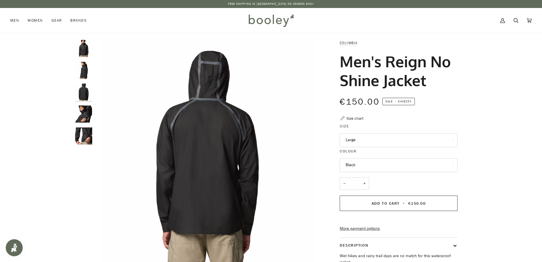
click at [84, 71] on img "Columbia Men's Reign No Shine Jacket Black - Booley Galway" at bounding box center [83, 70] width 17 height 17
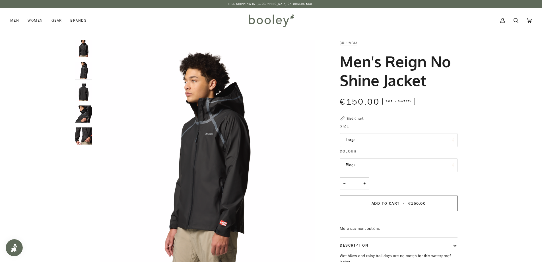
click at [83, 51] on img "Columbia Men's Reign No Shine Jacket Black - Booley Galway" at bounding box center [83, 48] width 17 height 17
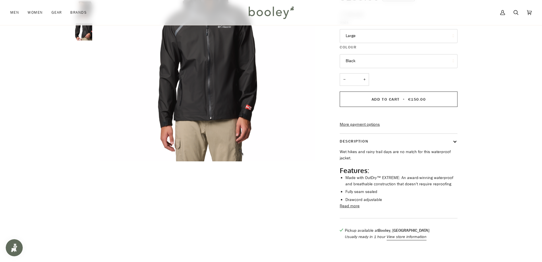
scroll to position [114, 0]
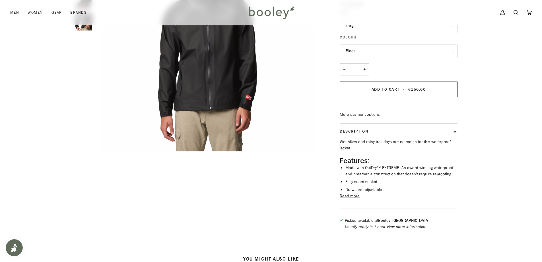
click at [356, 199] on button "Read more" at bounding box center [350, 196] width 20 height 6
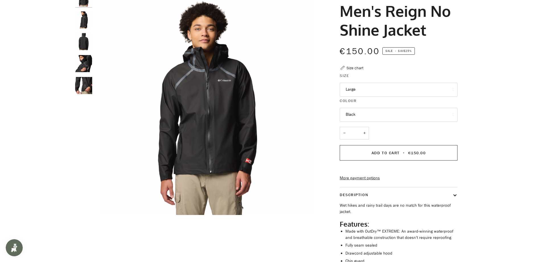
scroll to position [0, 0]
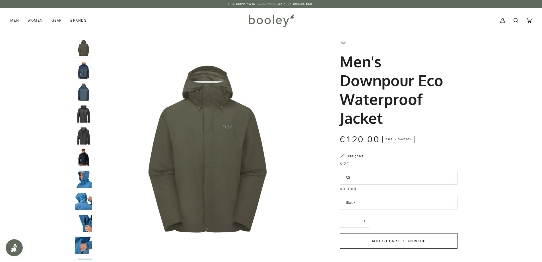
click at [358, 179] on button "XS" at bounding box center [399, 178] width 118 height 14
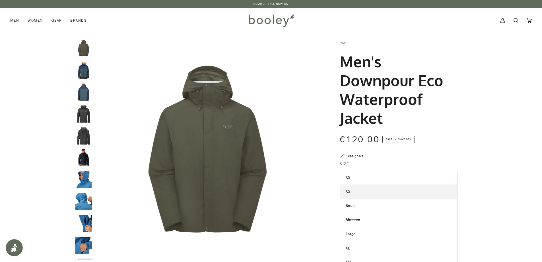
click at [358, 179] on button "XS" at bounding box center [399, 178] width 118 height 14
click at [359, 203] on button "Black" at bounding box center [399, 203] width 118 height 14
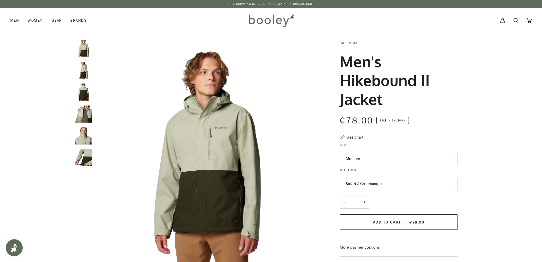
click at [368, 162] on button "Medium" at bounding box center [399, 159] width 118 height 14
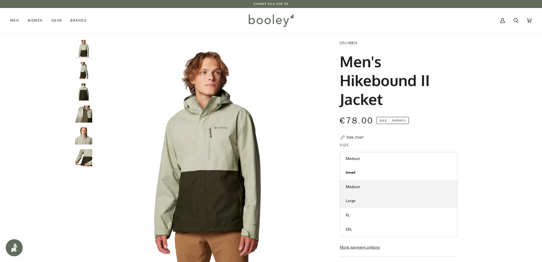
click at [353, 200] on span "Large" at bounding box center [351, 200] width 10 height 5
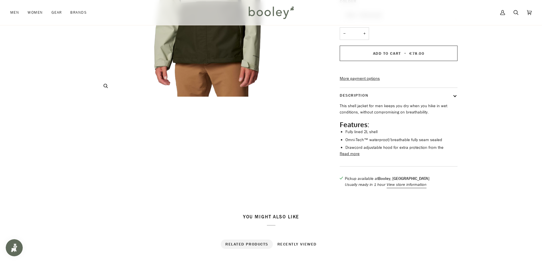
scroll to position [171, 0]
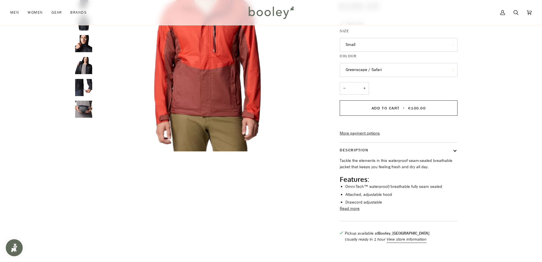
scroll to position [142, 0]
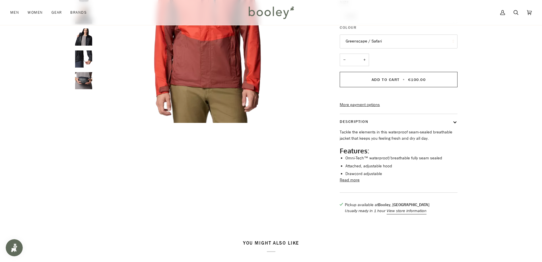
click at [346, 183] on button "Read more" at bounding box center [350, 180] width 20 height 6
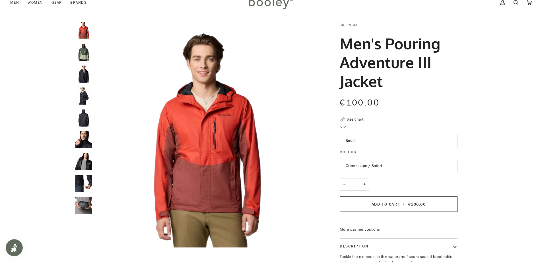
scroll to position [0, 0]
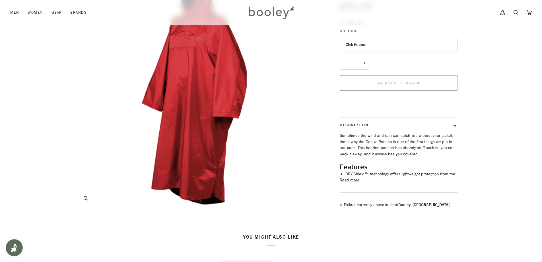
scroll to position [85, 0]
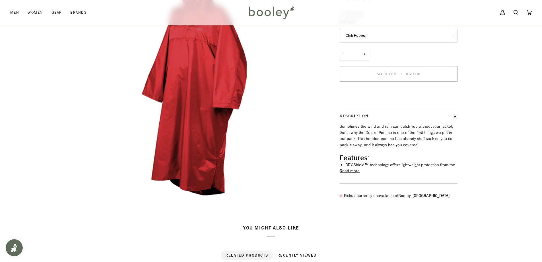
click at [355, 174] on button "Read more" at bounding box center [350, 171] width 20 height 6
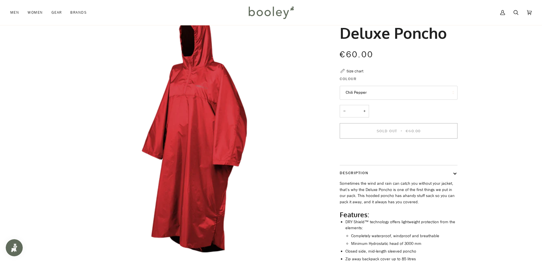
scroll to position [0, 0]
